Goal: Communication & Community: Answer question/provide support

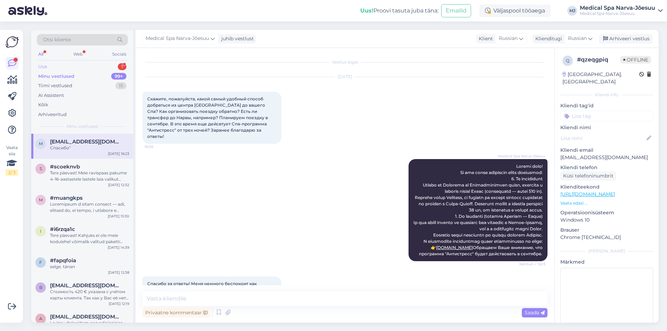
scroll to position [1180, 0]
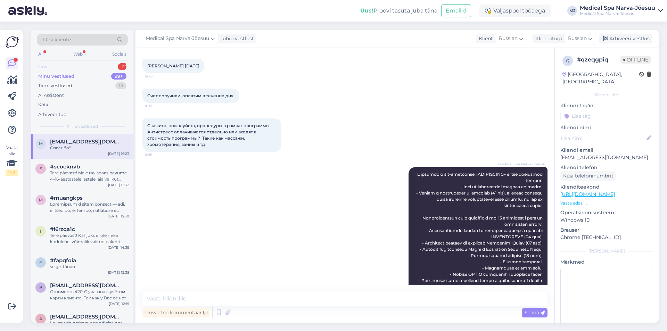
click at [45, 68] on div "Uus" at bounding box center [42, 66] width 9 height 7
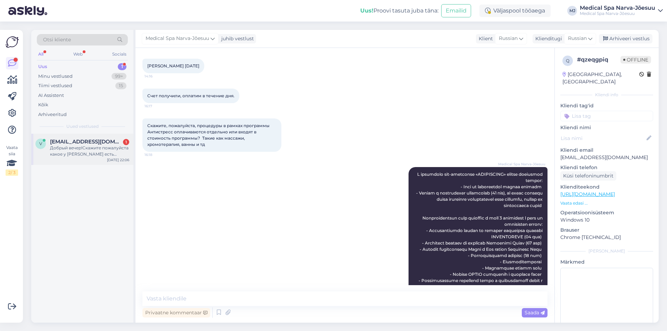
click at [69, 146] on div "Добрый вечер!Скажите пожалуйста какое у [PERSON_NAME] есть предложение на одну …" at bounding box center [89, 151] width 79 height 13
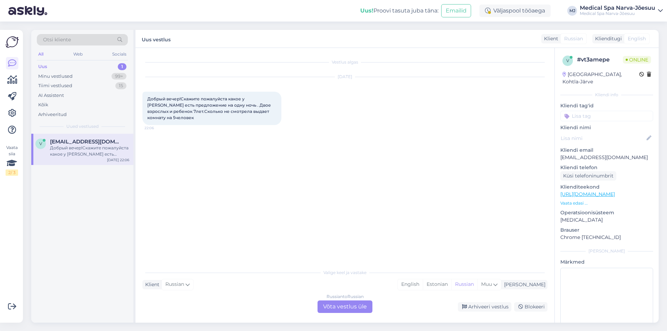
click at [330, 307] on div "Russian to Russian Võta vestlus üle" at bounding box center [345, 307] width 55 height 13
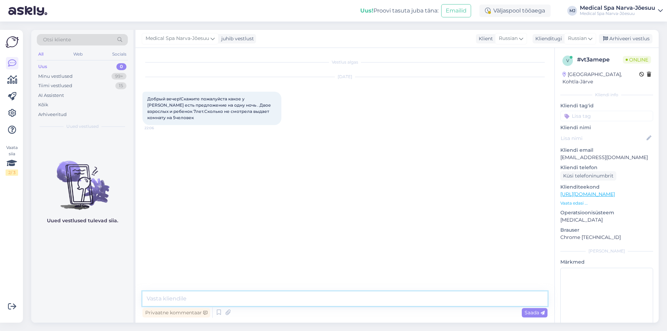
click at [302, 296] on textarea at bounding box center [344, 299] width 405 height 15
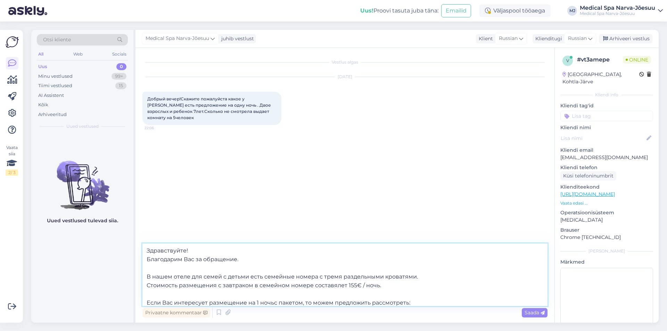
scroll to position [9, 0]
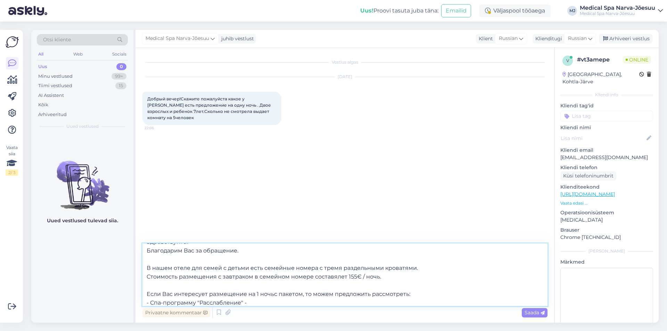
paste textarea "[URL][DOMAIN_NAME]"
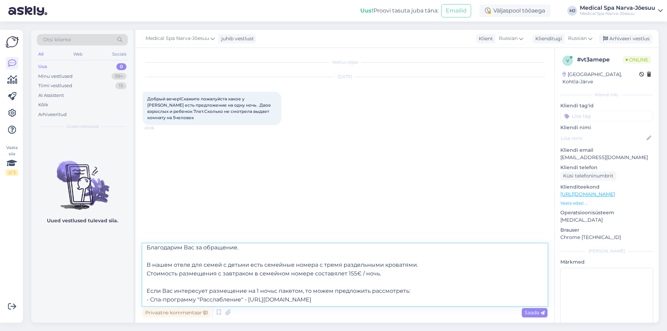
scroll to position [13, 0]
drag, startPoint x: 248, startPoint y: 299, endPoint x: 516, endPoint y: 300, distance: 268.0
click at [516, 300] on textarea "Здравствуйте! Благодарим Вас за обращение. В нашем отеле для семей с детьми ест…" at bounding box center [344, 275] width 405 height 63
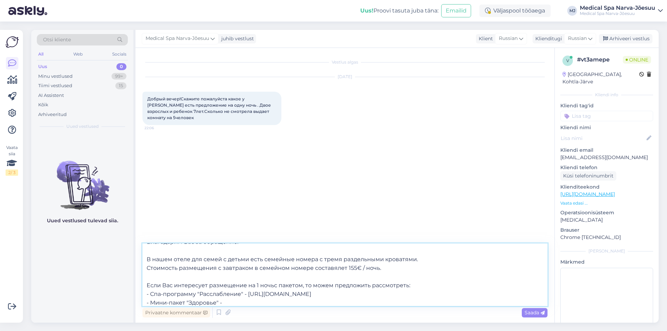
drag, startPoint x: 369, startPoint y: 285, endPoint x: 312, endPoint y: 283, distance: 56.7
click at [312, 283] on textarea "Здравствуйте! Благодарим Вас за обращение. В нашем отеле для семей с детьми ест…" at bounding box center [344, 275] width 405 height 63
click at [266, 300] on textarea "Здравствуйте! Благодарим Вас за обращение. В нашем отеле для семей с детьми ест…" at bounding box center [344, 275] width 405 height 63
paste textarea "[URL][DOMAIN_NAME]"
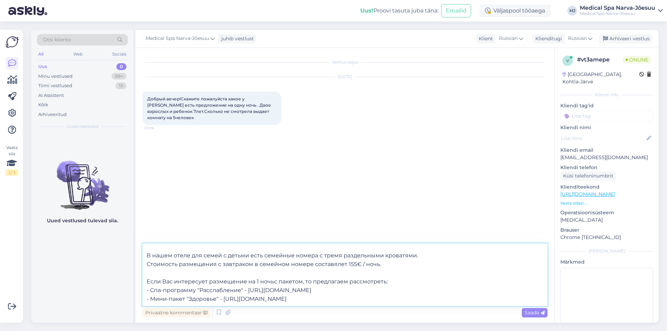
type textarea "Здравствуйте! Благодарим Вас за обращение. В нашем отеле для семей с детьми ест…"
click at [519, 276] on textarea "Здравствуйте! Благодарим Вас за обращение. В нашем отеле для семей с детьми ест…" at bounding box center [344, 275] width 405 height 63
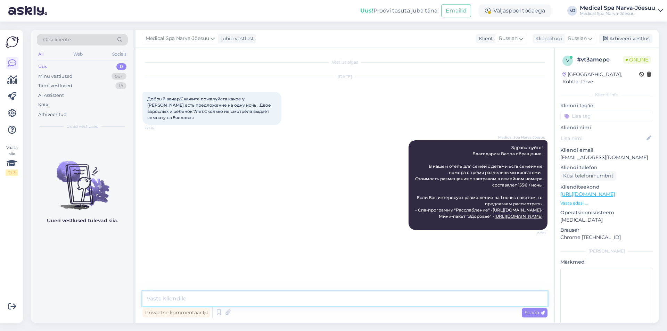
scroll to position [0, 0]
drag, startPoint x: 504, startPoint y: 193, endPoint x: 393, endPoint y: 189, distance: 110.9
click at [392, 189] on div "Medical Spa Narva-Jõesuu Здравствуйте! Благодарим Вас за обращение. В нашем оте…" at bounding box center [344, 185] width 405 height 105
click at [397, 187] on icon at bounding box center [397, 185] width 4 height 4
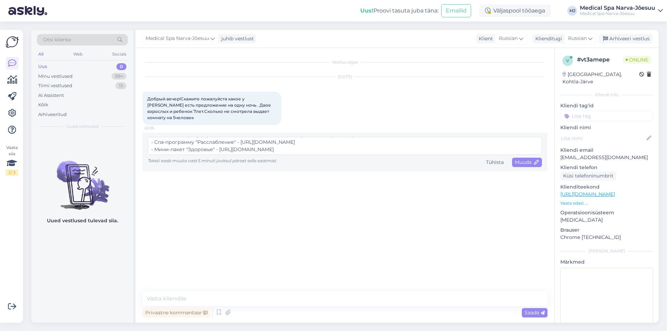
scroll to position [52, 0]
click at [482, 137] on textarea "Здравствуйте! Благодарим Вас за обращение. В нашем отеле для семей с детьми ест…" at bounding box center [345, 146] width 394 height 18
click at [189, 137] on textarea "Здравствуйте! Благодарим Вас за обращение. В нашем отеле для семей с детьми ест…" at bounding box center [345, 146] width 394 height 18
click at [333, 137] on textarea "Здравствуйте! Благодарим Вас за обращение. В нашем отеле для семей с детьми ест…" at bounding box center [345, 146] width 394 height 18
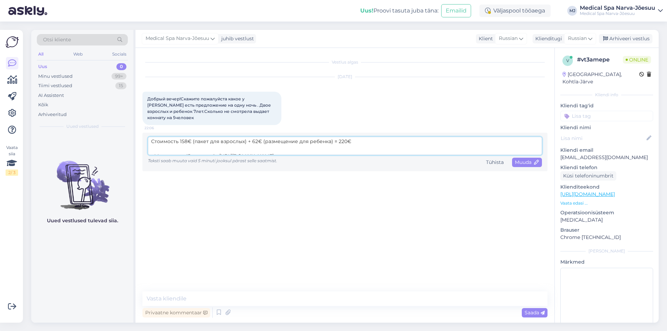
scroll to position [66, 0]
click at [475, 138] on textarea "Здравствуйте! Благодарим Вас за обращение. В нашем отеле для семей с детьми ест…" at bounding box center [345, 146] width 394 height 18
click at [475, 141] on textarea "Здравствуйте! Благодарим Вас за обращение. В нашем отеле для семей с детьми ест…" at bounding box center [345, 146] width 394 height 18
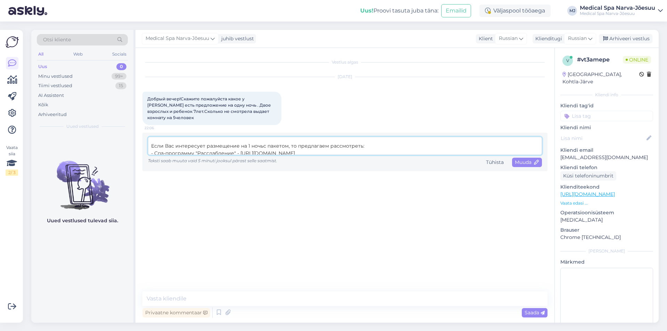
scroll to position [0, 0]
drag, startPoint x: 351, startPoint y: 144, endPoint x: 147, endPoint y: 137, distance: 203.4
click at [147, 137] on div "Здравствуйте! Благодарим Вас за обращение. В нашем отеле для семей с детьми ест…" at bounding box center [344, 152] width 405 height 39
click at [491, 141] on textarea "Здравствуйте! Благодарим Вас за обращение. В нашем отеле для семей с детьми ест…" at bounding box center [345, 146] width 394 height 18
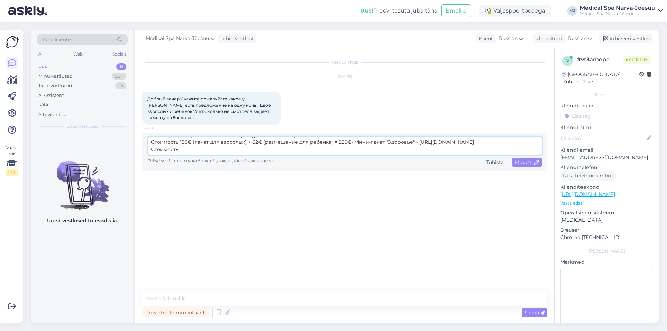
drag, startPoint x: 348, startPoint y: 139, endPoint x: 191, endPoint y: 149, distance: 157.7
click at [191, 149] on div "Здравствуйте! Благодарим Вас за обращение. В нашем отеле для семей с детьми ест…" at bounding box center [345, 152] width 394 height 30
type textarea "Здравствуйте! Благодарим Вас за обращение. В нашем отеле для семей с детьми ест…"
click at [491, 158] on div "Tühista" at bounding box center [494, 162] width 23 height 9
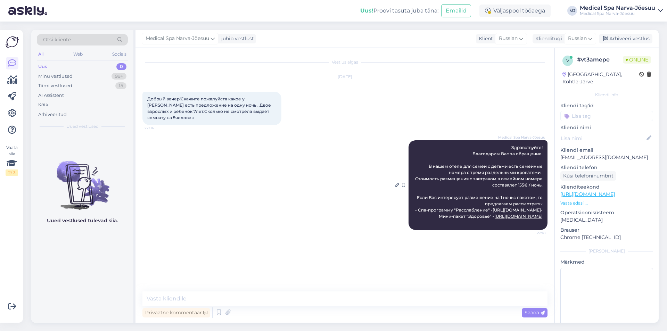
drag, startPoint x: 512, startPoint y: 139, endPoint x: 543, endPoint y: 238, distance: 103.6
click at [543, 230] on div "Medical Spa Narva-Jõesuu Здравствуйте! Благодарим Вас за обращение. В нашем оте…" at bounding box center [478, 185] width 139 height 90
copy span "Здравствуйте! Благодарим Вас за обращение. В нашем отеле для семей с детьми ест…"
click at [398, 187] on icon at bounding box center [397, 185] width 4 height 4
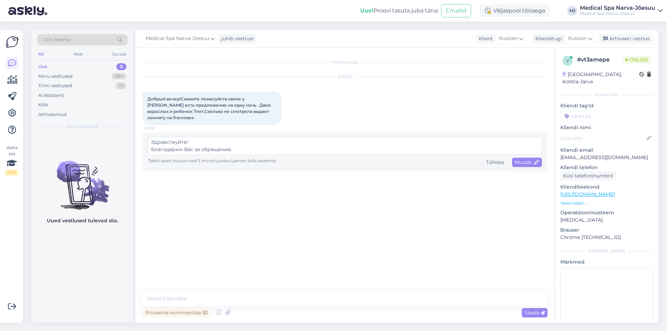
scroll to position [66, 0]
drag, startPoint x: 151, startPoint y: 134, endPoint x: 292, endPoint y: 236, distance: 173.6
click at [292, 236] on div "Vestlus algas [DATE] Добрый вечер!Скажите пожалуйста какое у [PERSON_NAME] есть…" at bounding box center [347, 170] width 411 height 230
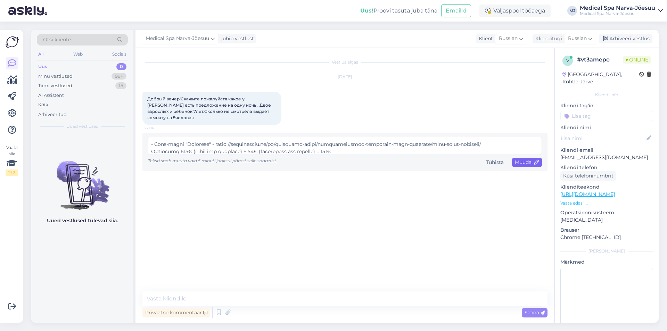
type textarea "Loremipsumdo! Sitametcon Adi el seddoeius. T incid utlab etd magna a enimad min…"
click at [524, 159] on span "Muuda" at bounding box center [527, 162] width 24 height 6
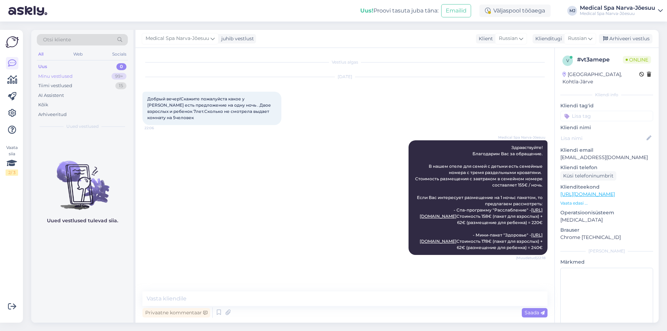
click at [60, 80] on div "Minu vestlused 99+" at bounding box center [82, 77] width 91 height 10
